Goal: Find specific page/section: Find specific page/section

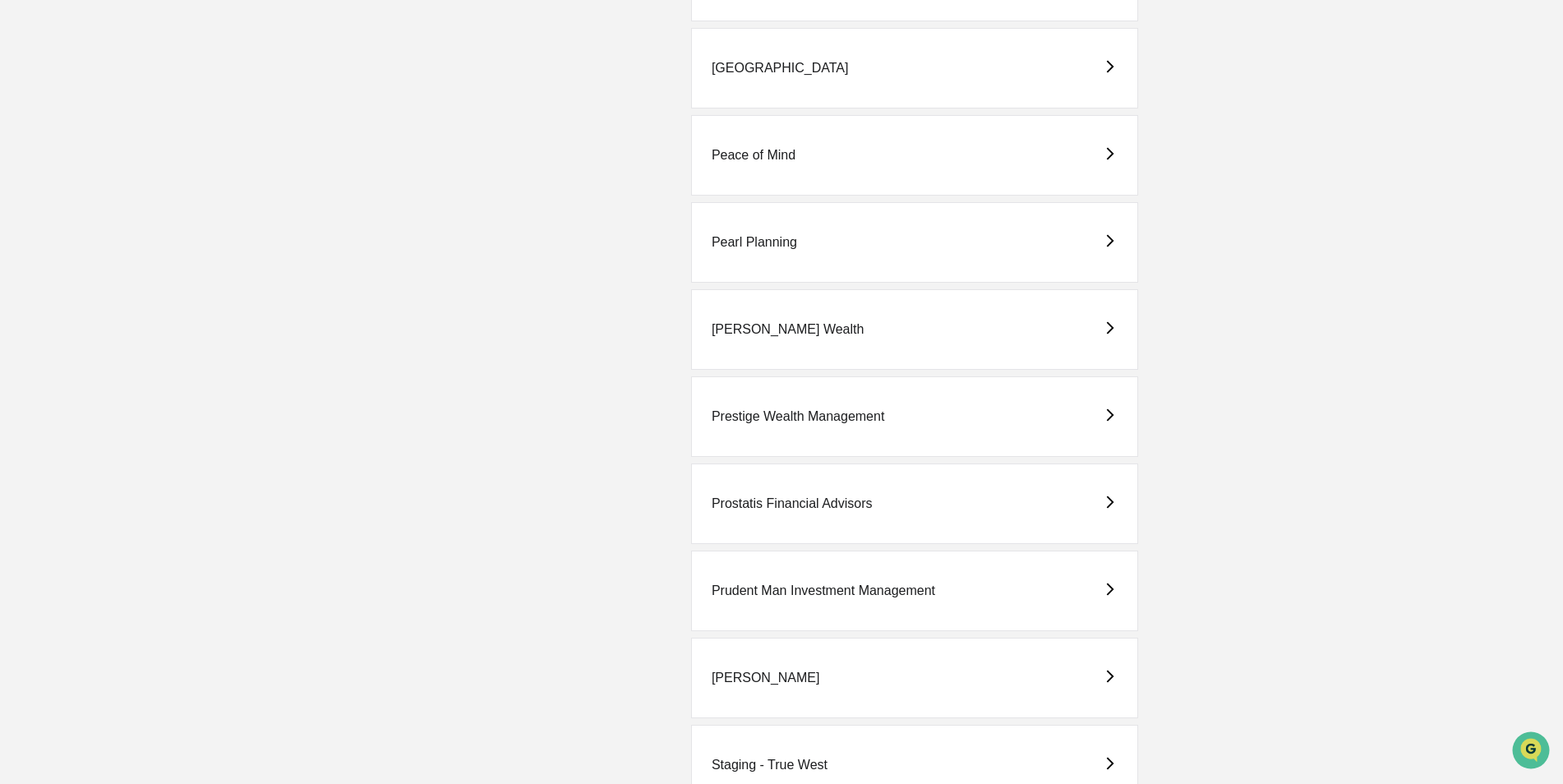
scroll to position [3039, 0]
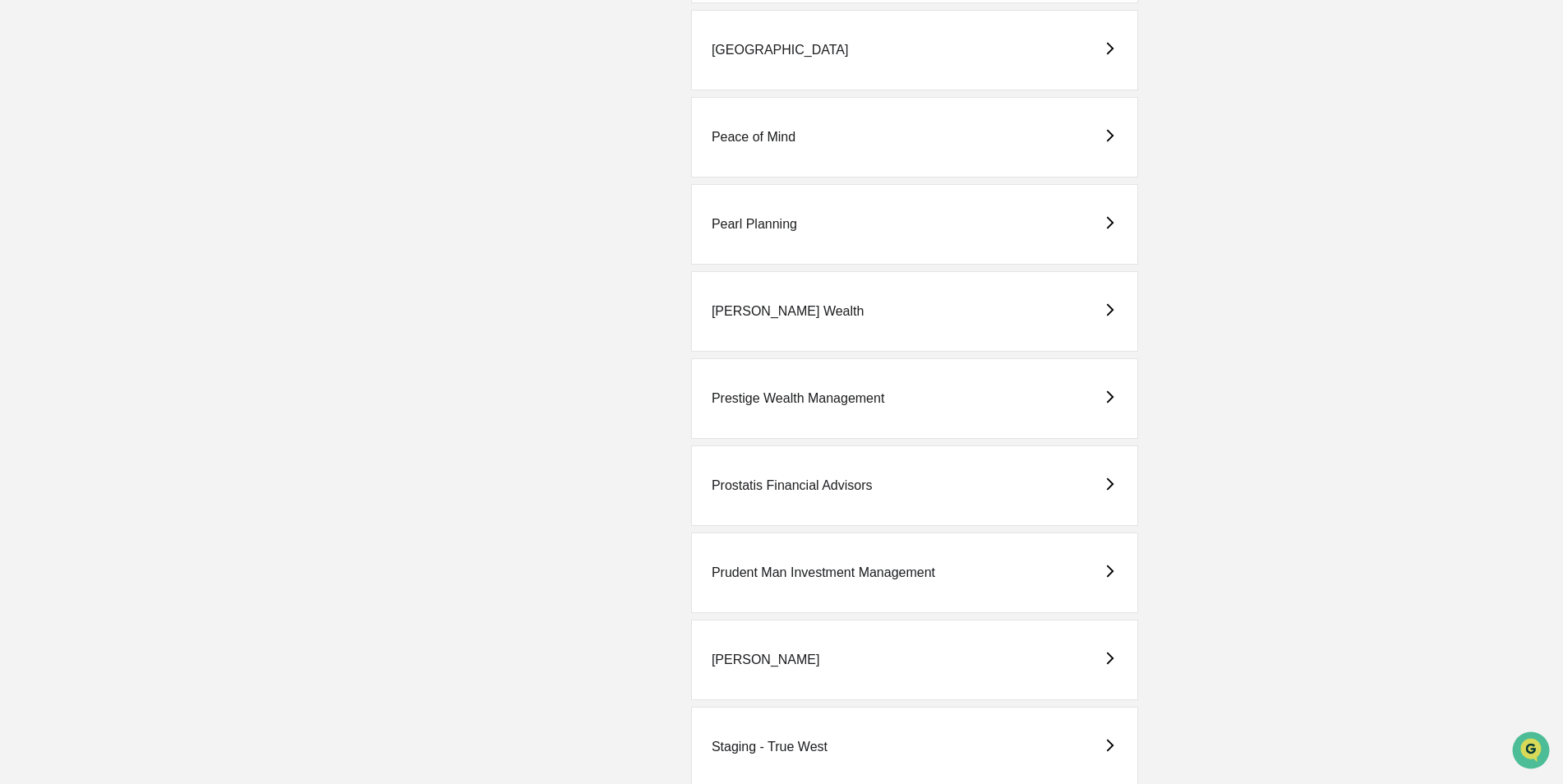
click at [783, 483] on div "Prostatis Financial Advisors" at bounding box center [792, 485] width 161 height 15
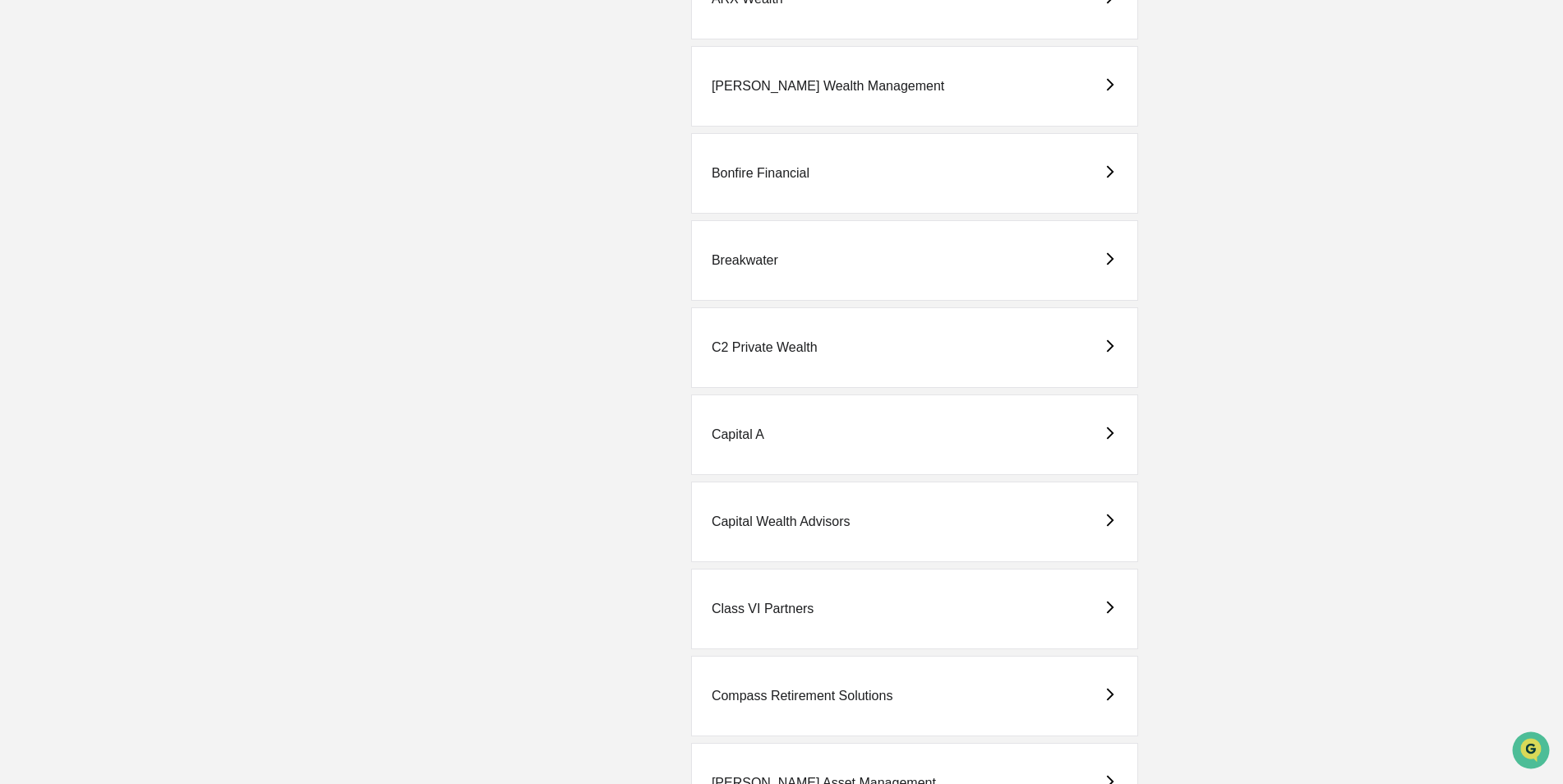
click at [752, 351] on div "C2 Private Wealth" at bounding box center [765, 348] width 106 height 15
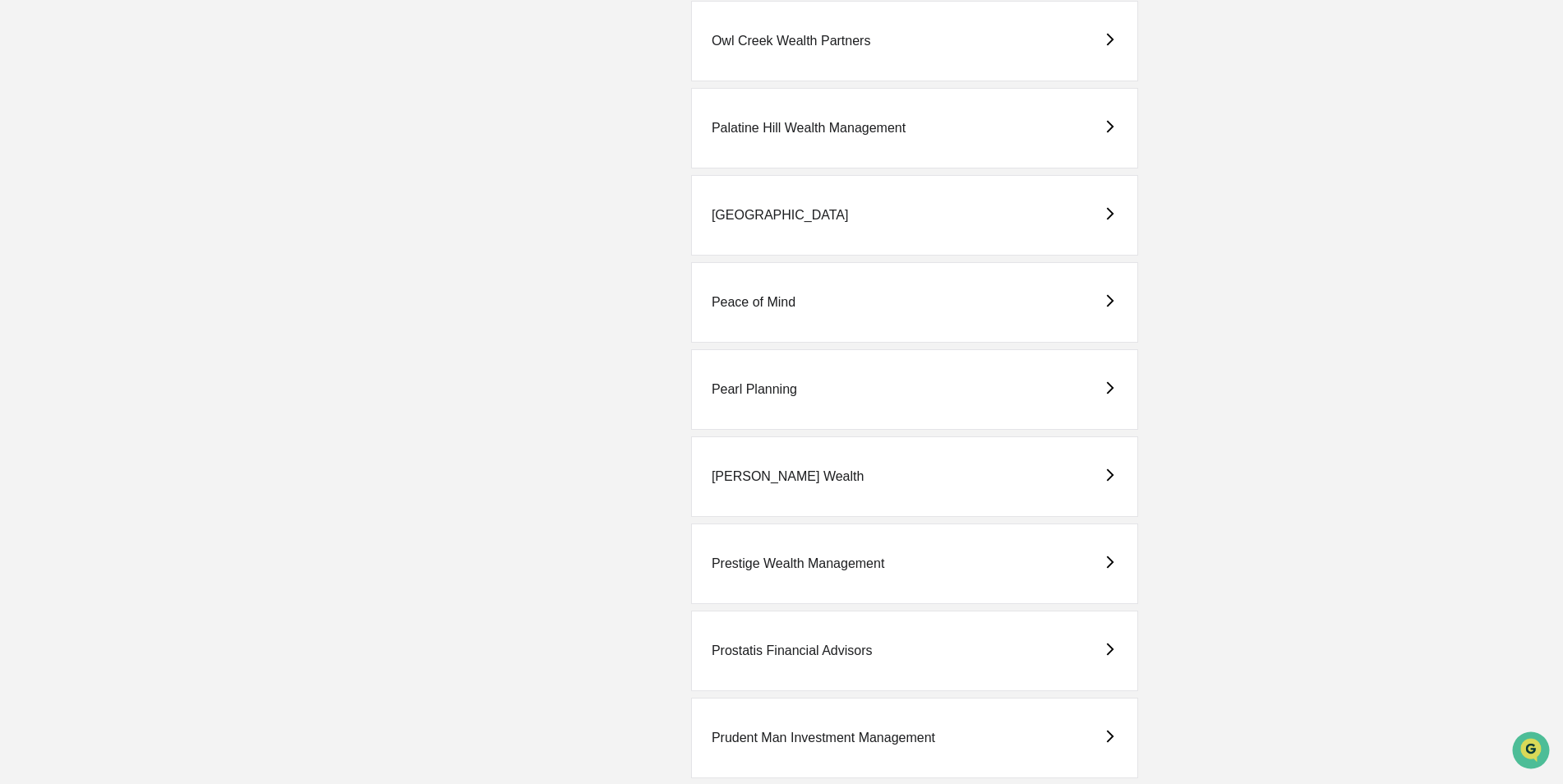
scroll to position [2875, 0]
click at [753, 650] on div "Prostatis Financial Advisors" at bounding box center [792, 650] width 161 height 15
